Goal: Use online tool/utility

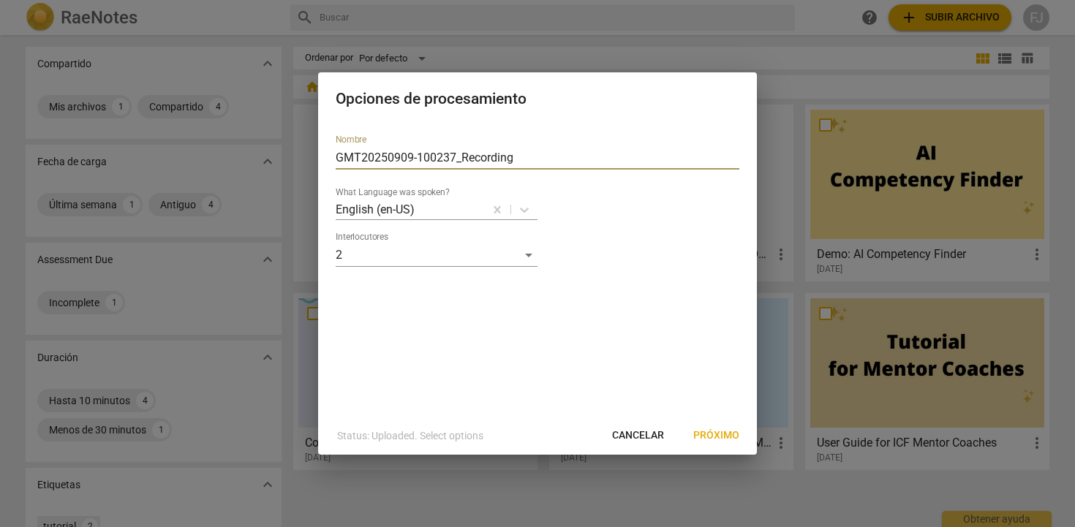
click at [521, 157] on input "GMT20250909-100237_Recording" at bounding box center [538, 157] width 404 height 23
click at [632, 436] on span "Cancelar" at bounding box center [638, 435] width 52 height 15
click at [632, 432] on span "Cancelar" at bounding box center [638, 435] width 52 height 15
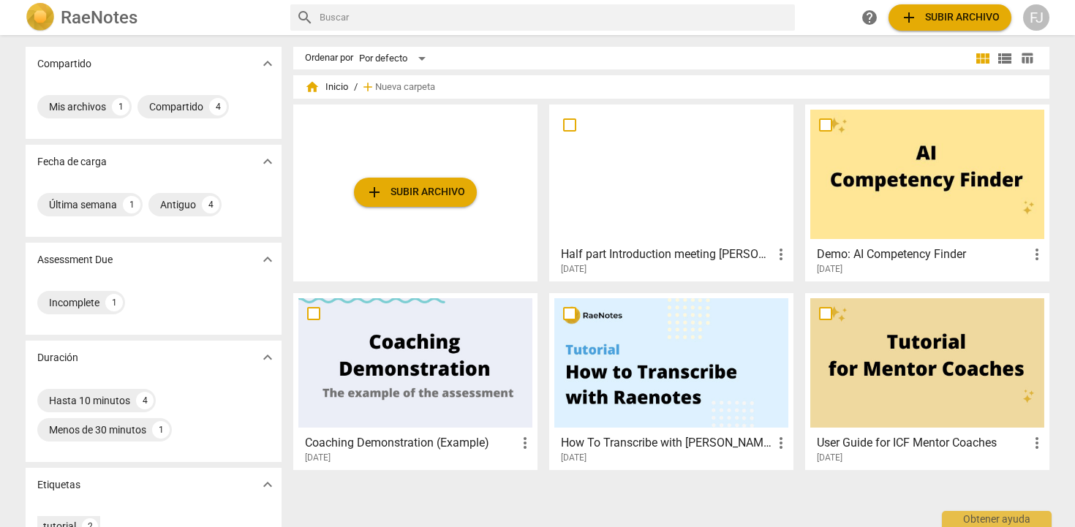
click at [662, 336] on div at bounding box center [671, 362] width 234 height 129
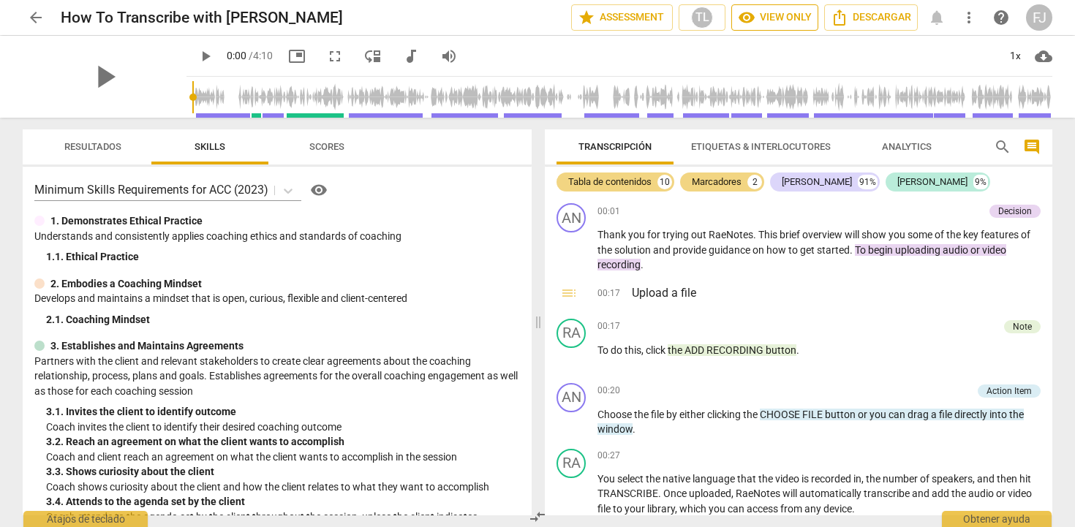
click at [753, 20] on span "visibility View only" at bounding box center [775, 18] width 74 height 18
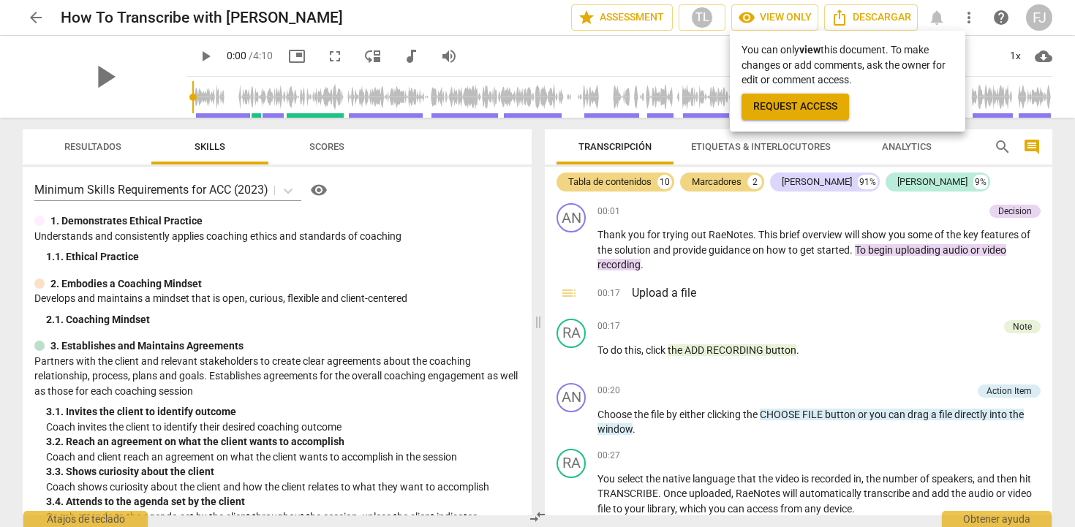
click at [643, 19] on div at bounding box center [537, 263] width 1075 height 527
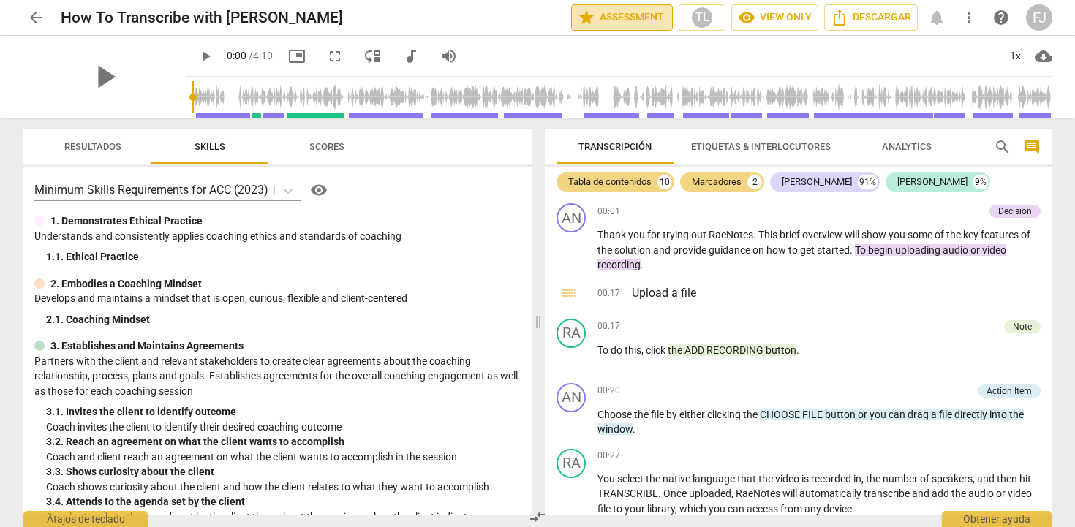
click at [638, 19] on span "star Assessment" at bounding box center [622, 18] width 88 height 18
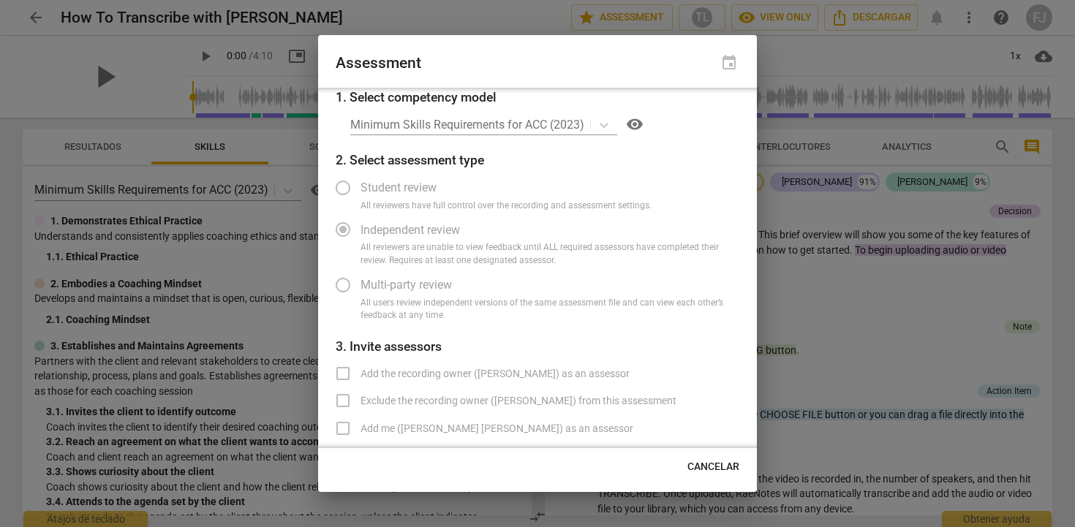
scroll to position [56, 0]
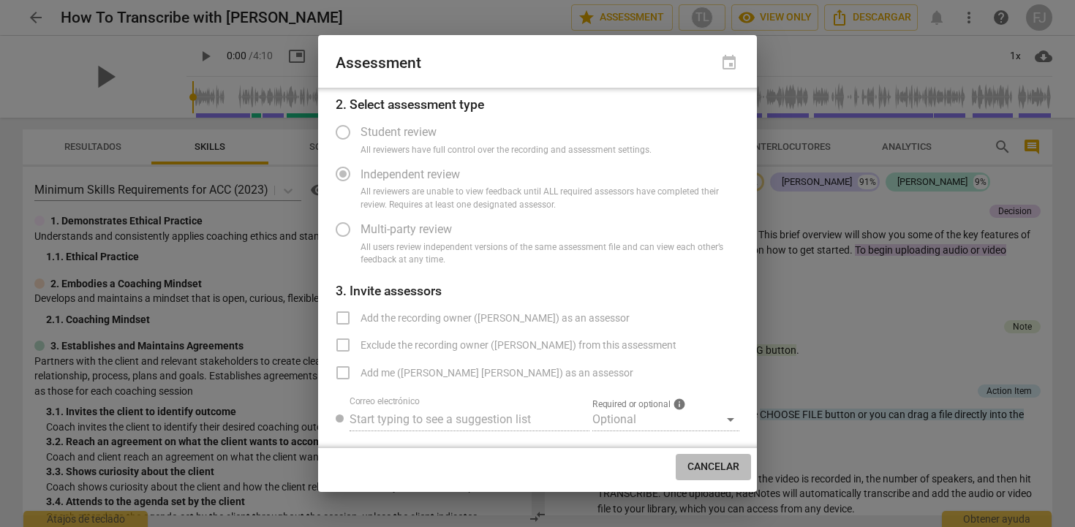
click at [716, 466] on span "Cancelar" at bounding box center [713, 467] width 52 height 15
radio input "false"
